Goal: Task Accomplishment & Management: Manage account settings

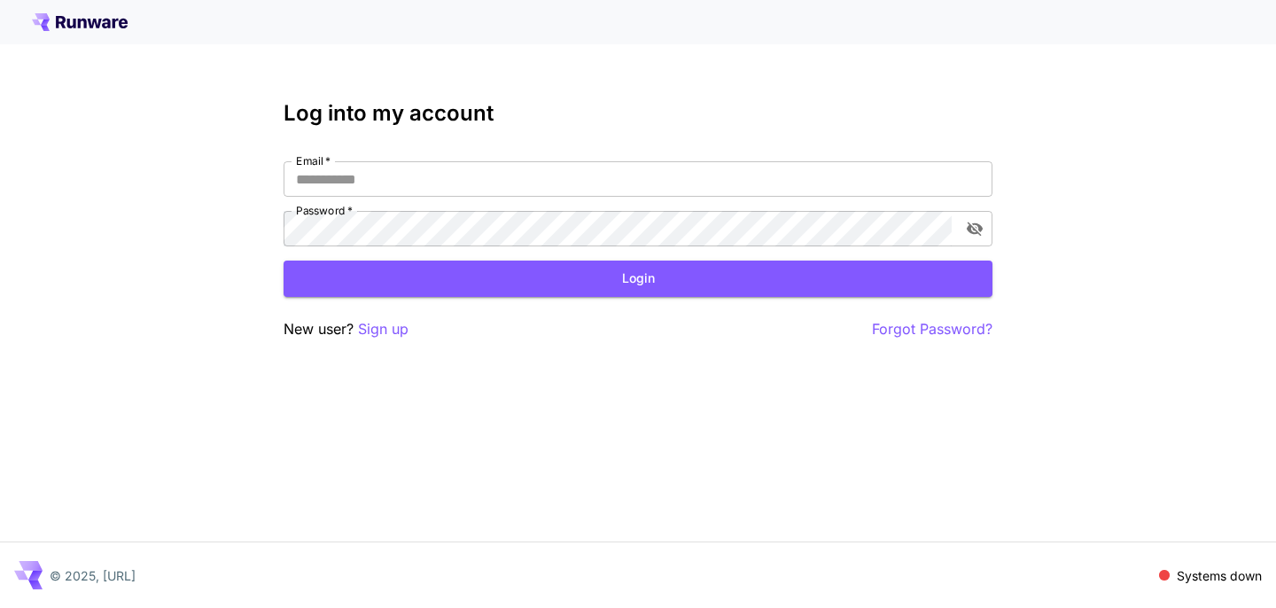
type input "**********"
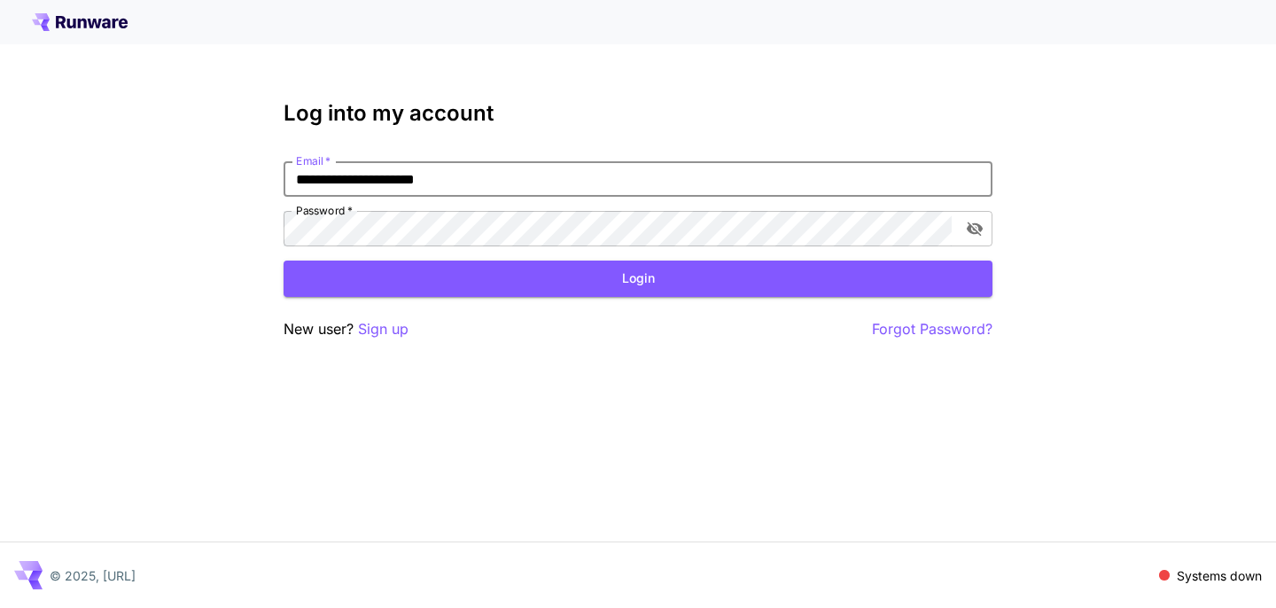
click button "Login" at bounding box center [638, 278] width 709 height 36
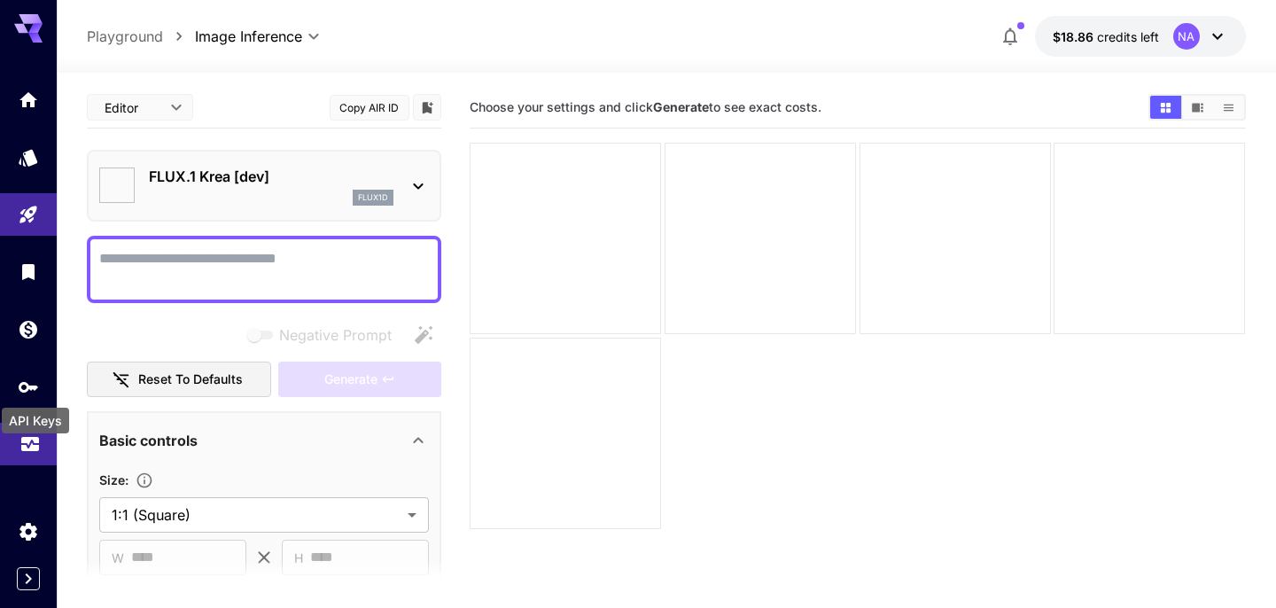
type input "*******"
click at [25, 453] on link at bounding box center [28, 444] width 57 height 43
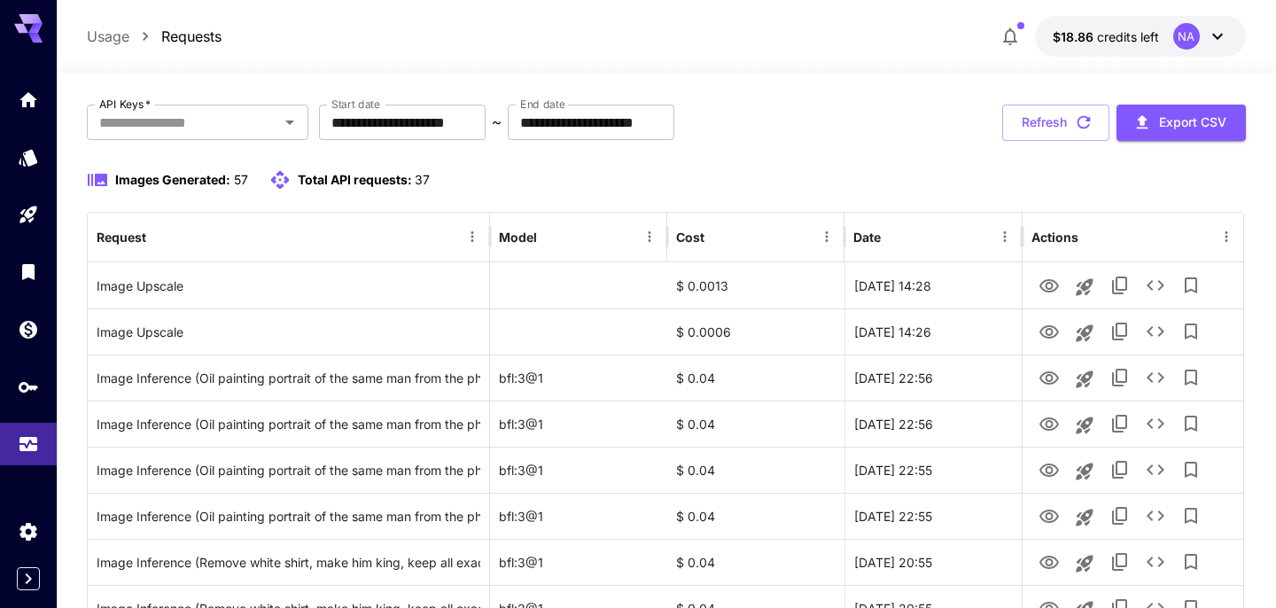
scroll to position [88, 0]
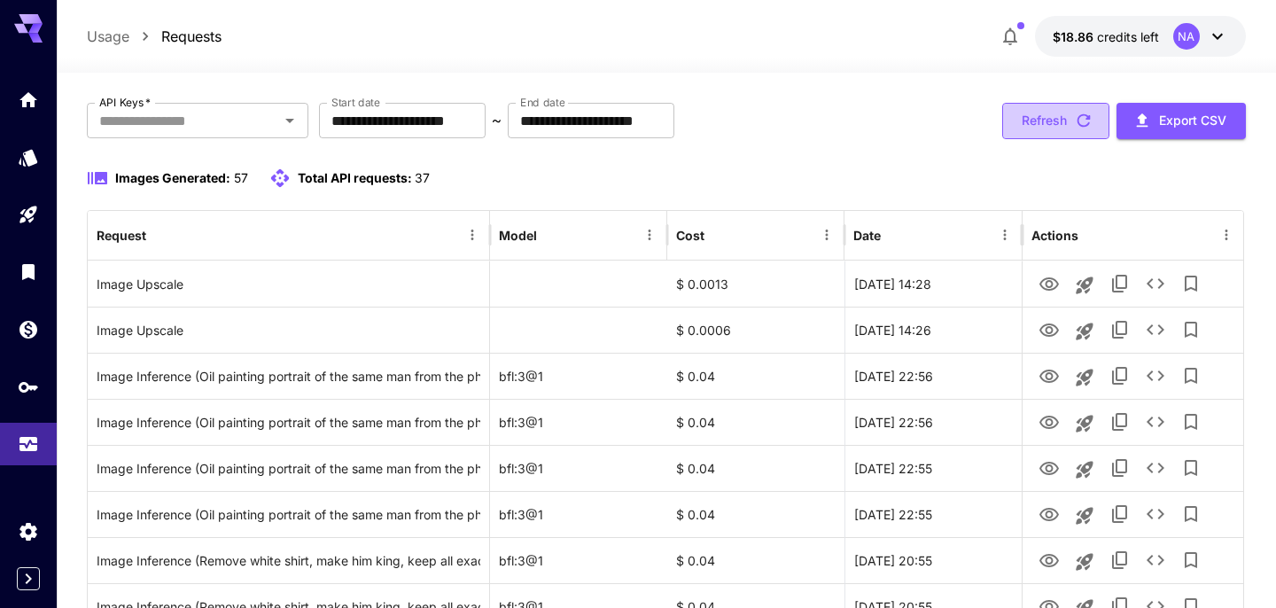
click at [1030, 115] on button "Refresh" at bounding box center [1055, 121] width 107 height 36
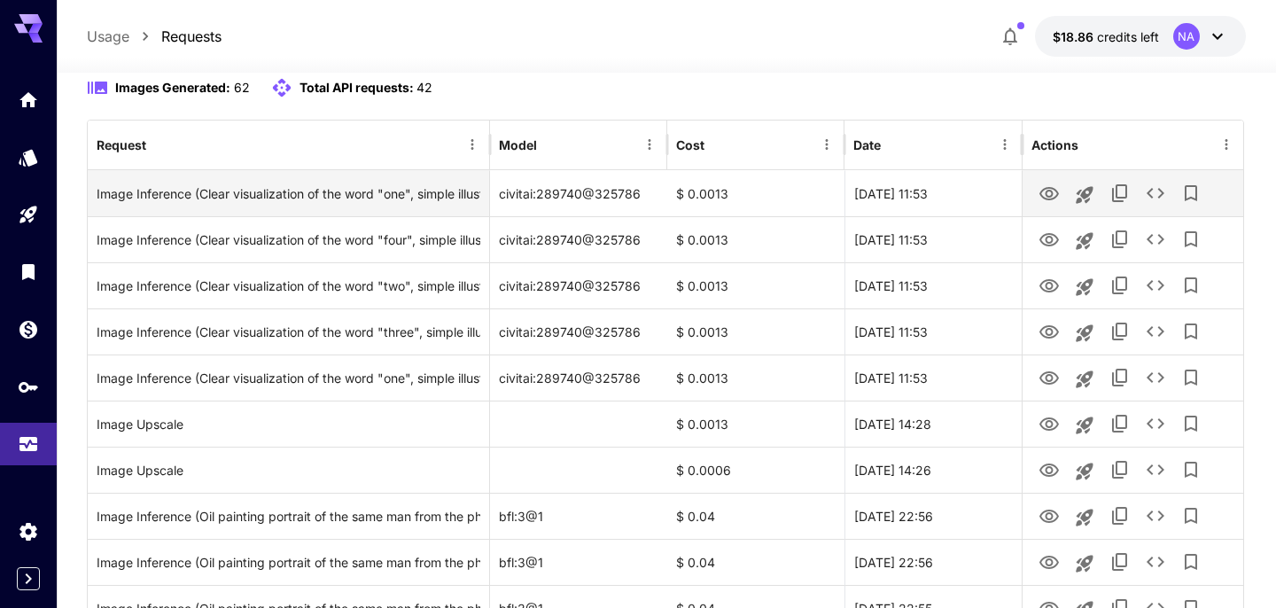
scroll to position [177, 0]
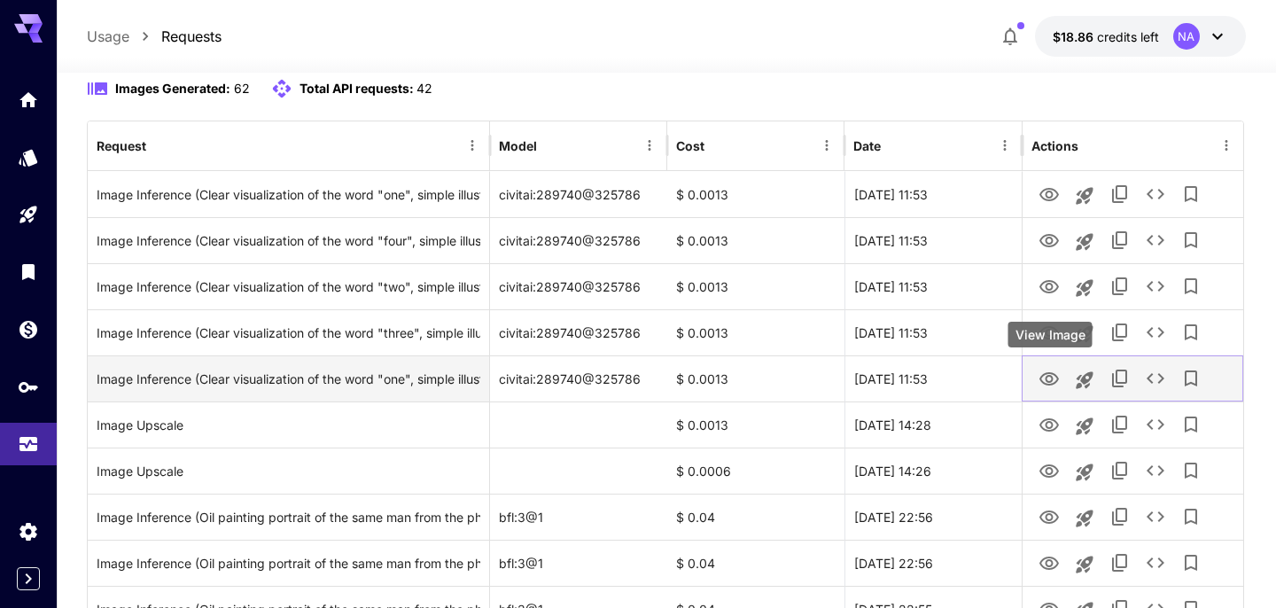
click at [1050, 378] on icon "View Image" at bounding box center [1048, 379] width 21 height 21
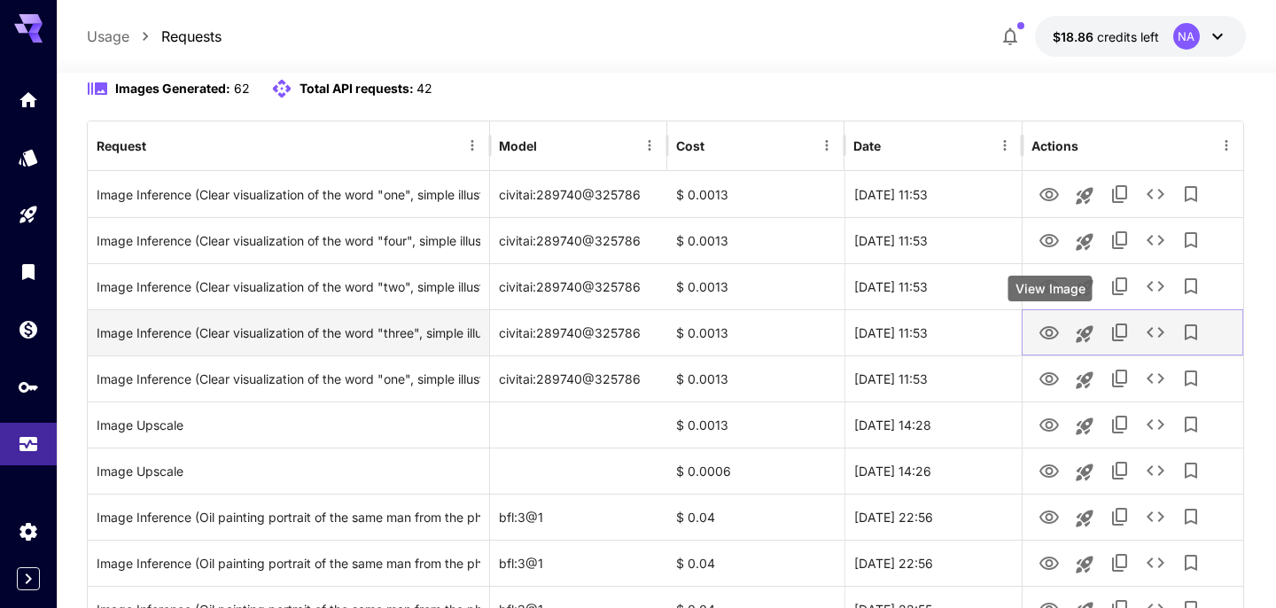
click at [1045, 334] on icon "View Image" at bounding box center [1048, 332] width 19 height 13
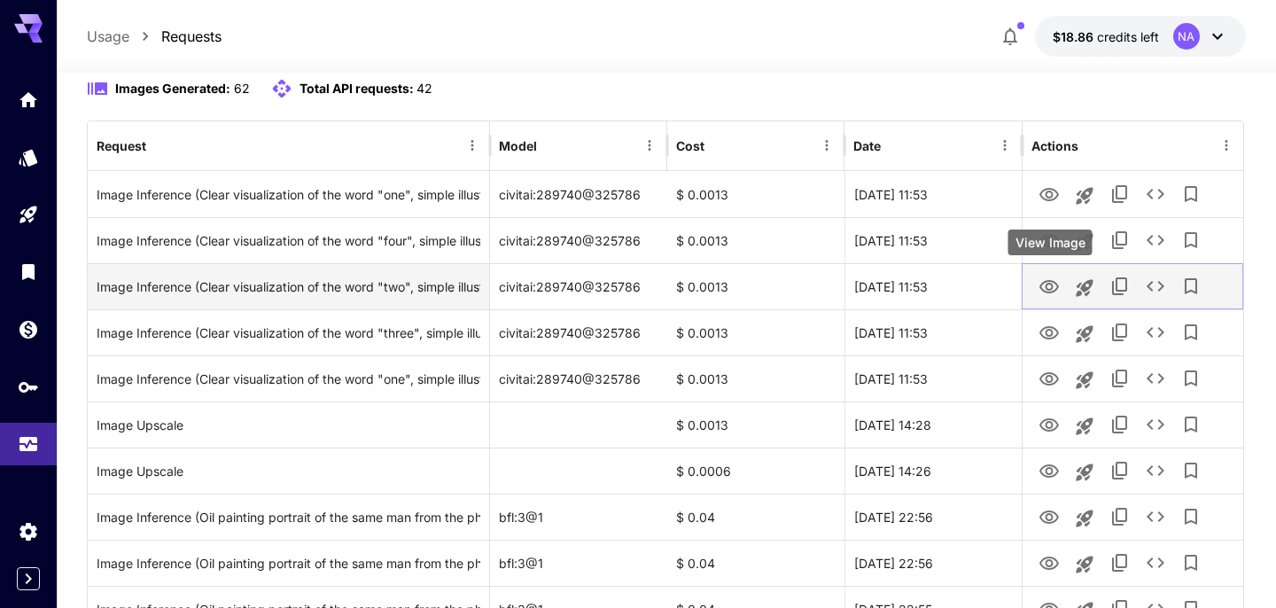
click at [1045, 286] on icon "View Image" at bounding box center [1048, 286] width 19 height 13
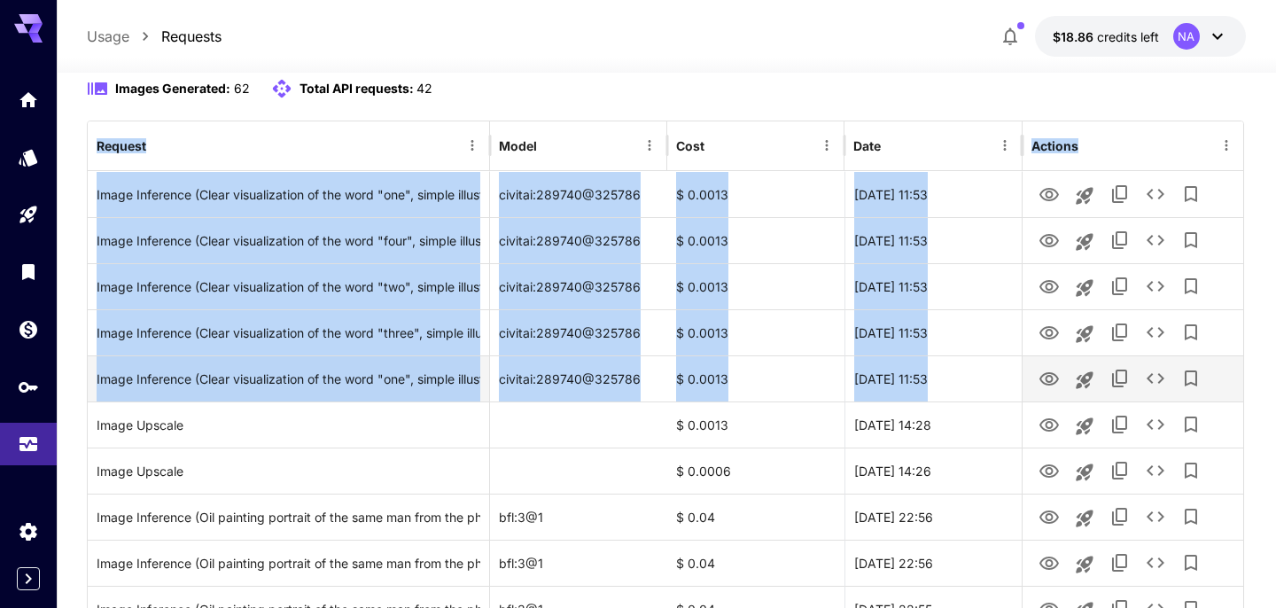
drag, startPoint x: 80, startPoint y: 130, endPoint x: 1211, endPoint y: 384, distance: 1159.4
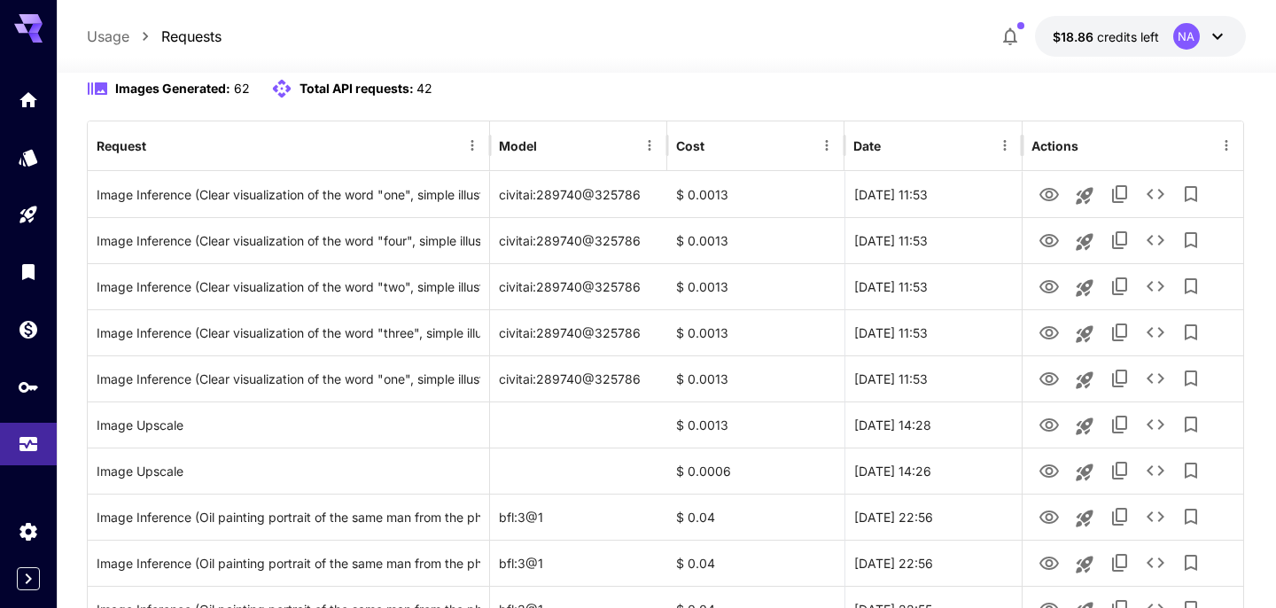
click at [745, 86] on div "Images Generated: 62 Total API requests: 42" at bounding box center [666, 88] width 1158 height 21
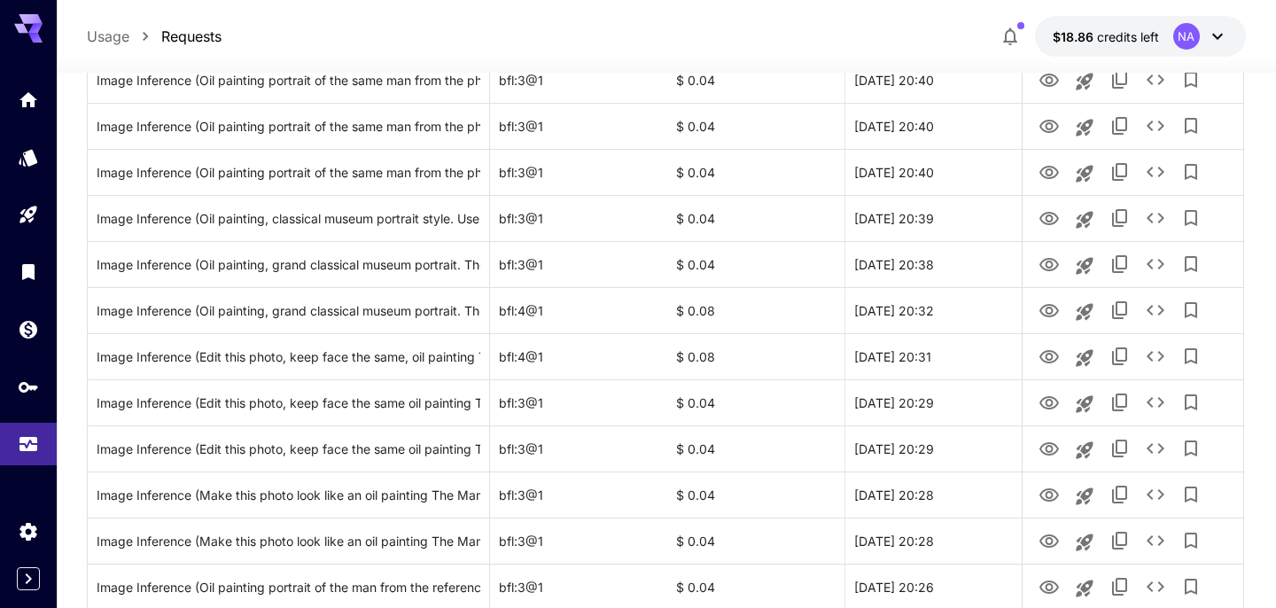
scroll to position [2144, 0]
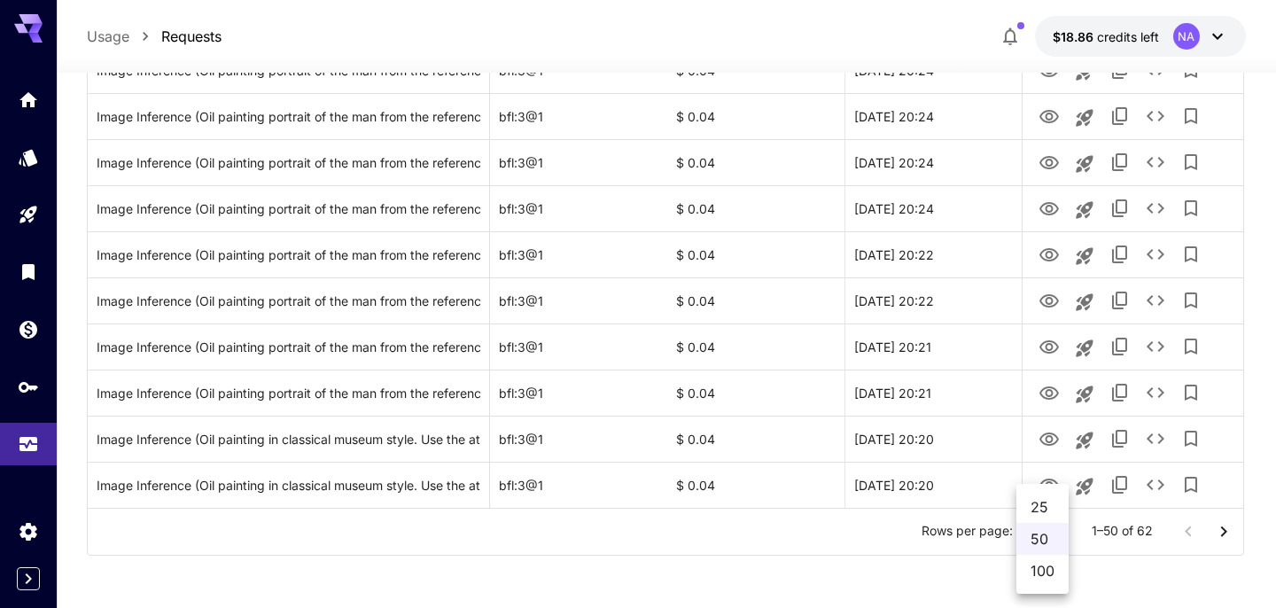
click at [1034, 565] on li "100" at bounding box center [1042, 571] width 52 height 32
type input "***"
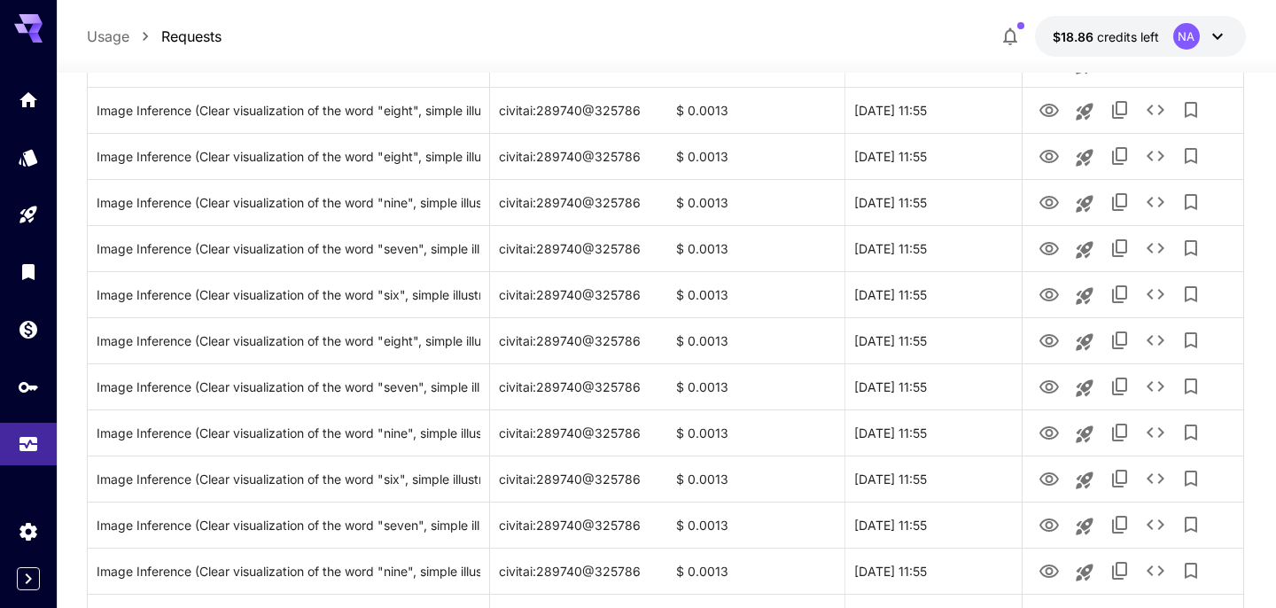
scroll to position [4447, 0]
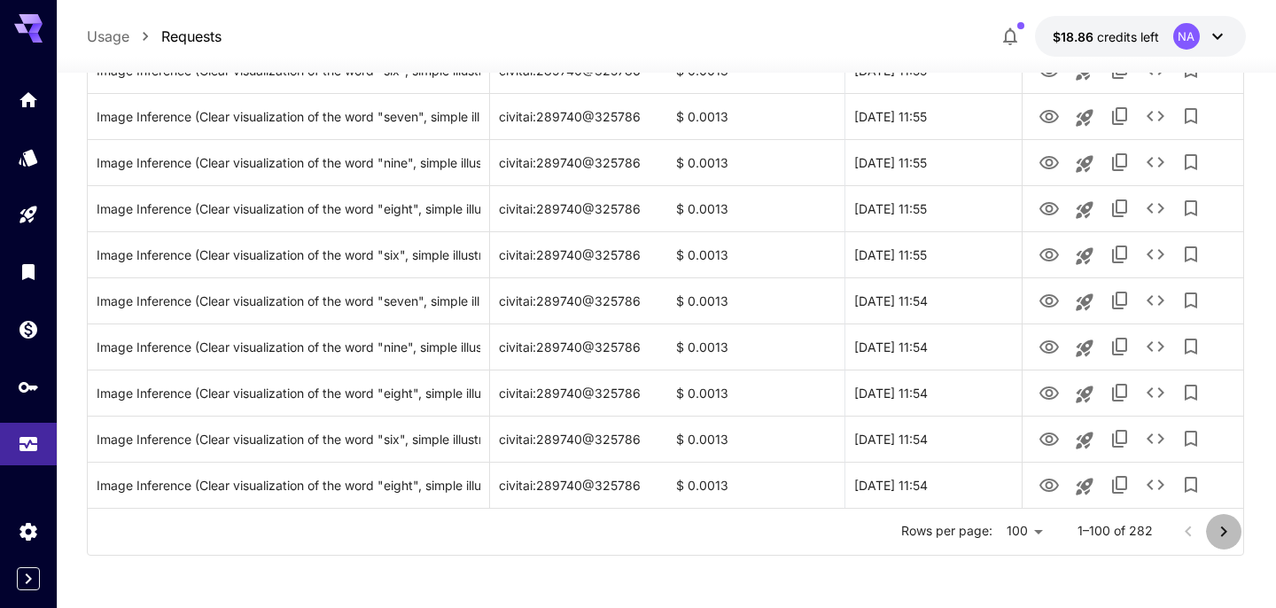
click at [1216, 521] on icon "Go to next page" at bounding box center [1223, 531] width 21 height 21
click at [1221, 524] on icon "Go to next page" at bounding box center [1223, 531] width 21 height 21
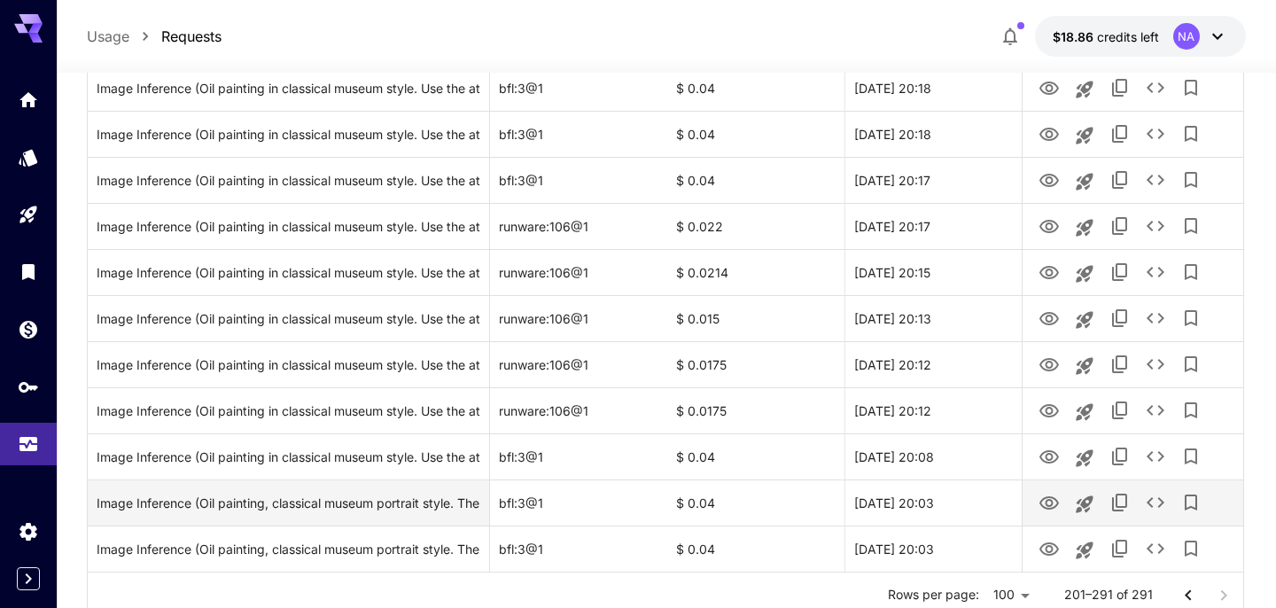
scroll to position [4033, 0]
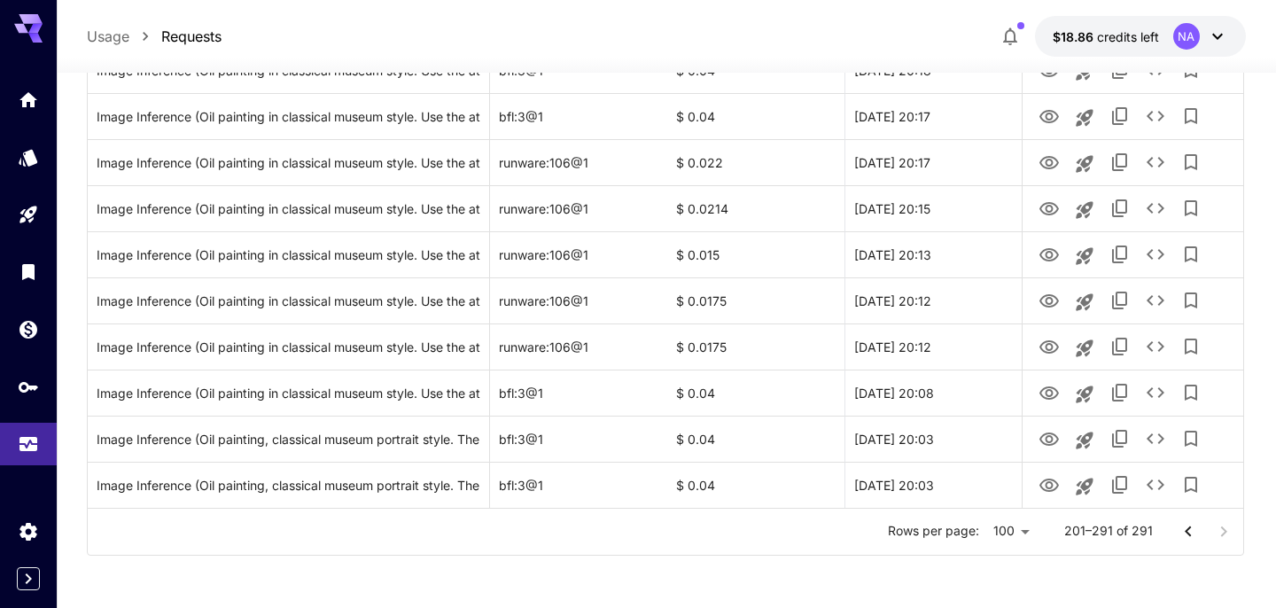
click at [1208, 524] on div at bounding box center [1205, 531] width 71 height 35
click at [1217, 530] on div at bounding box center [1205, 531] width 71 height 35
click at [1177, 527] on icon "Go to previous page" at bounding box center [1187, 531] width 21 height 21
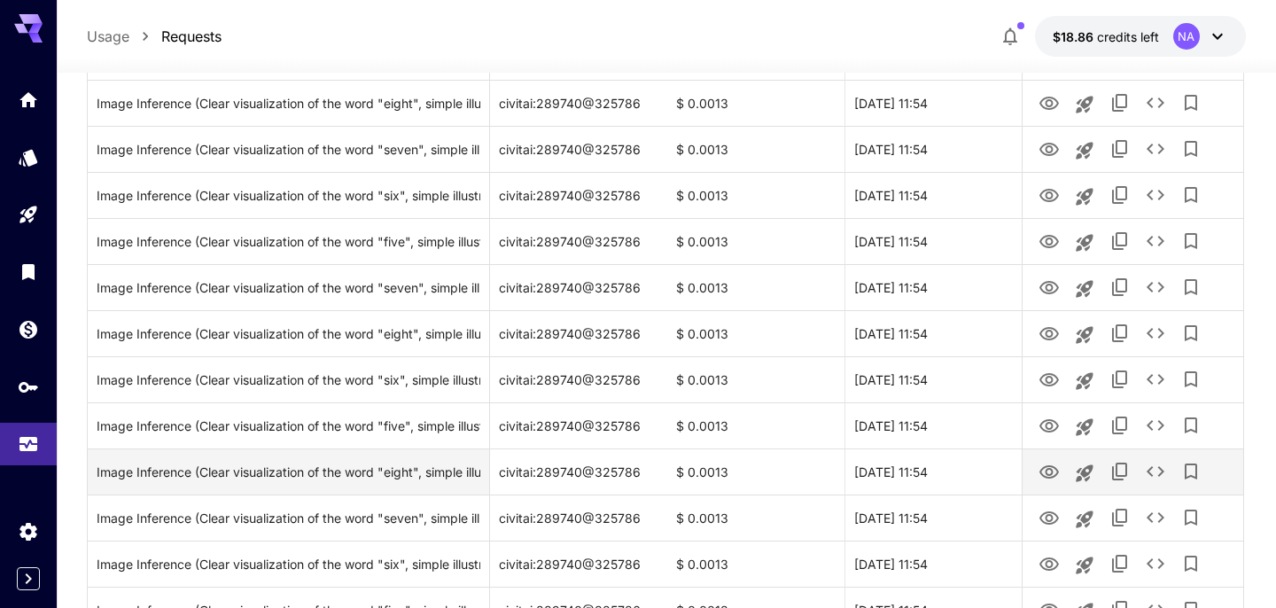
scroll to position [4447, 0]
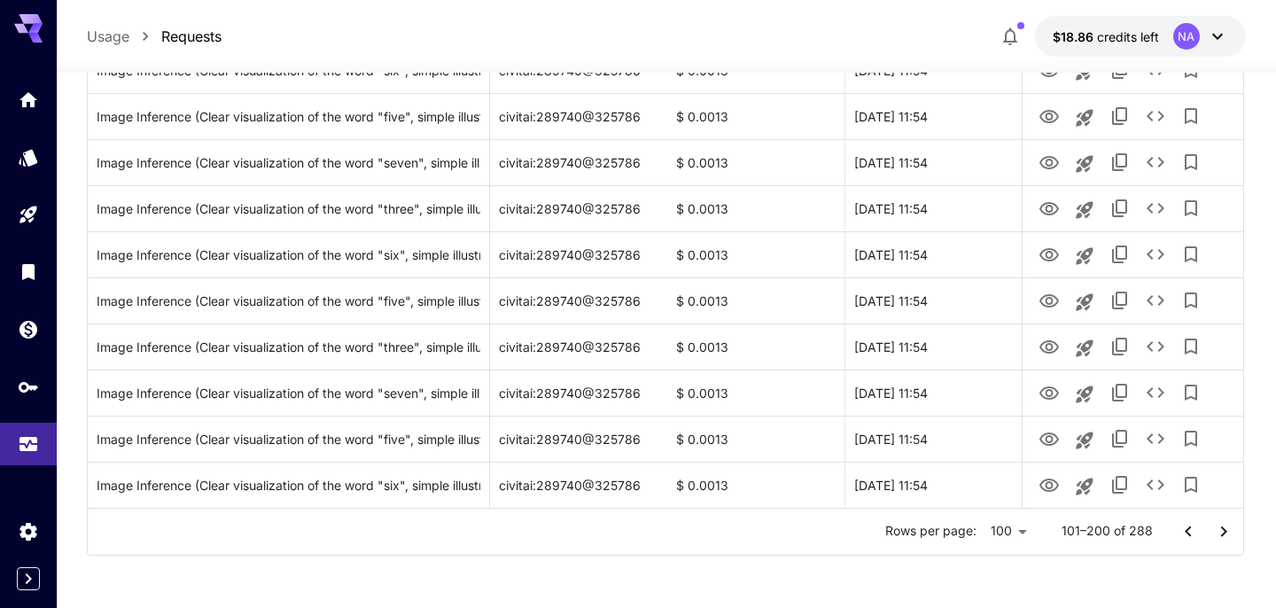
click at [1223, 529] on icon "Go to next page" at bounding box center [1223, 531] width 21 height 21
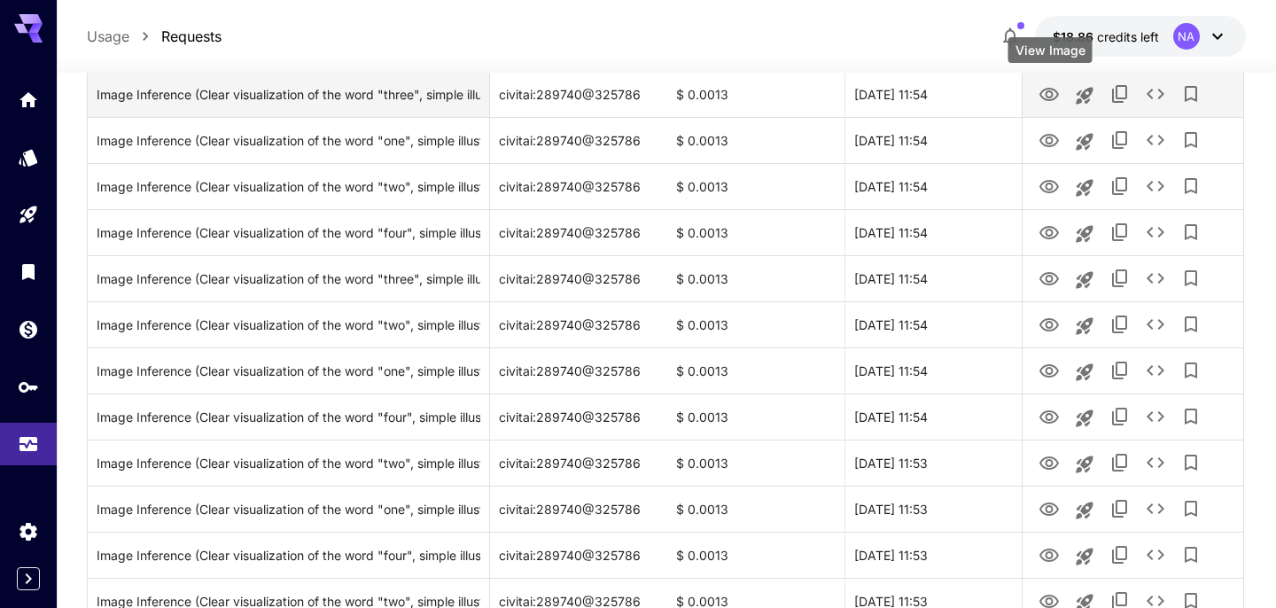
scroll to position [0, 0]
